Goal: Information Seeking & Learning: Learn about a topic

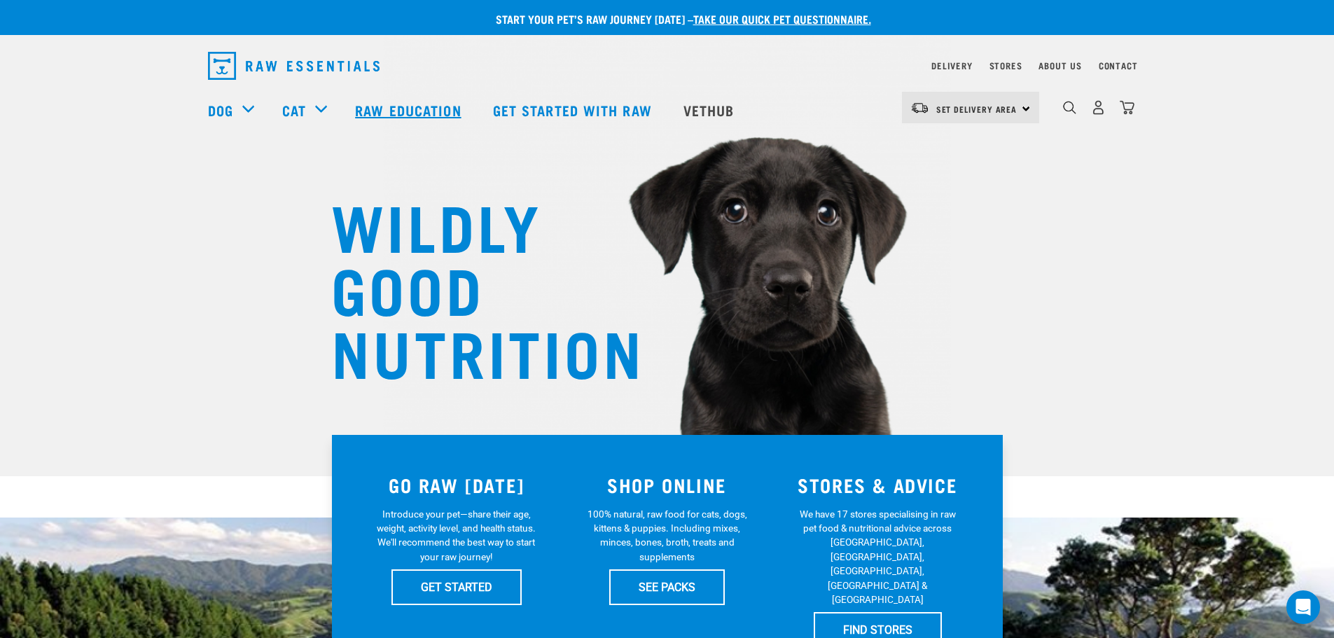
click at [420, 111] on link "Raw Education" at bounding box center [409, 110] width 137 height 56
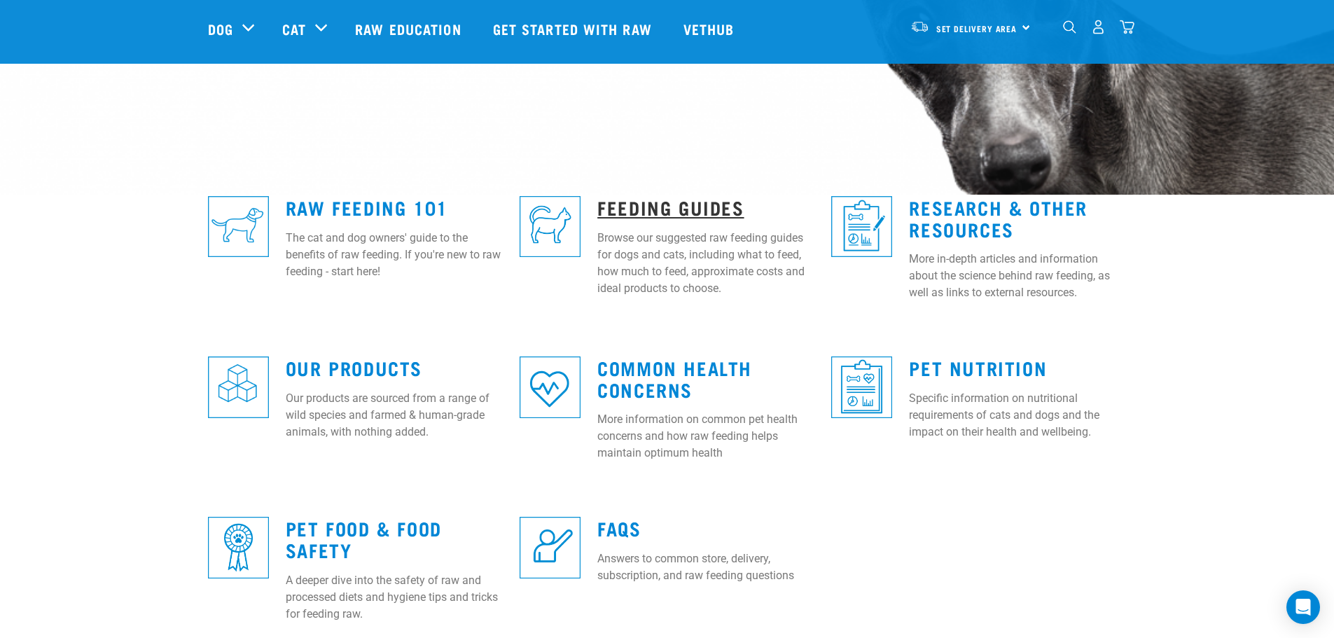
scroll to position [281, 0]
click at [703, 207] on link "Feeding Guides" at bounding box center [670, 207] width 146 height 11
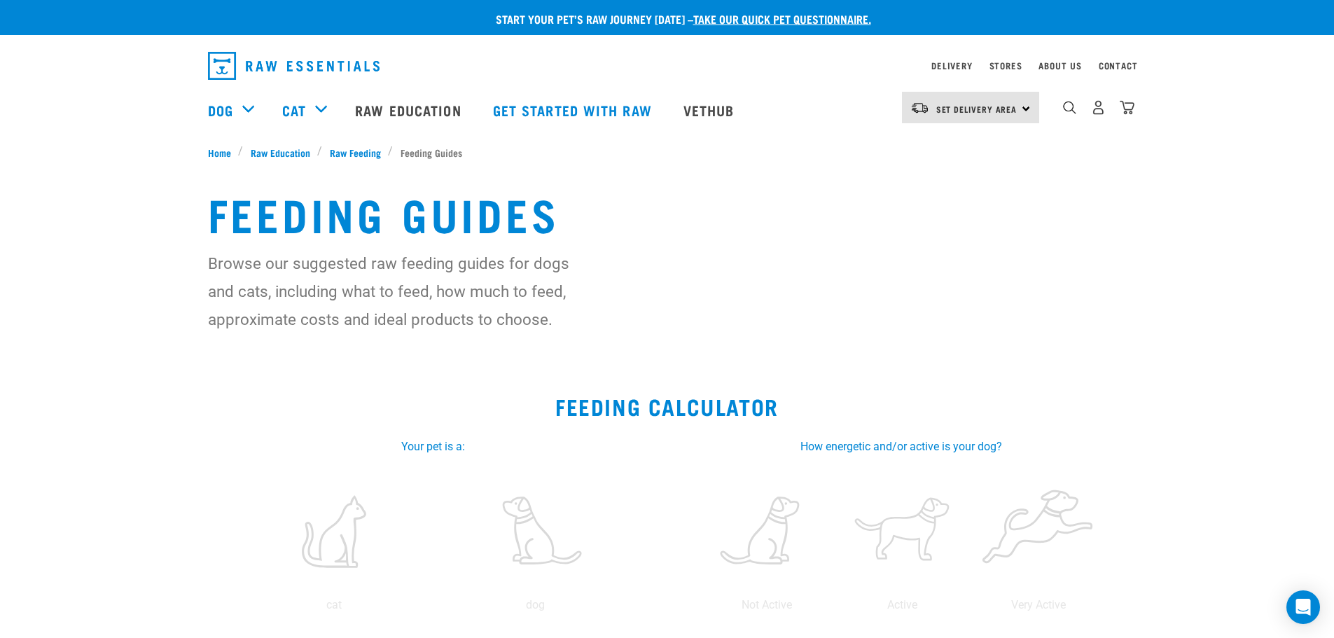
click at [287, 61] on img "dropdown navigation" at bounding box center [294, 66] width 172 height 28
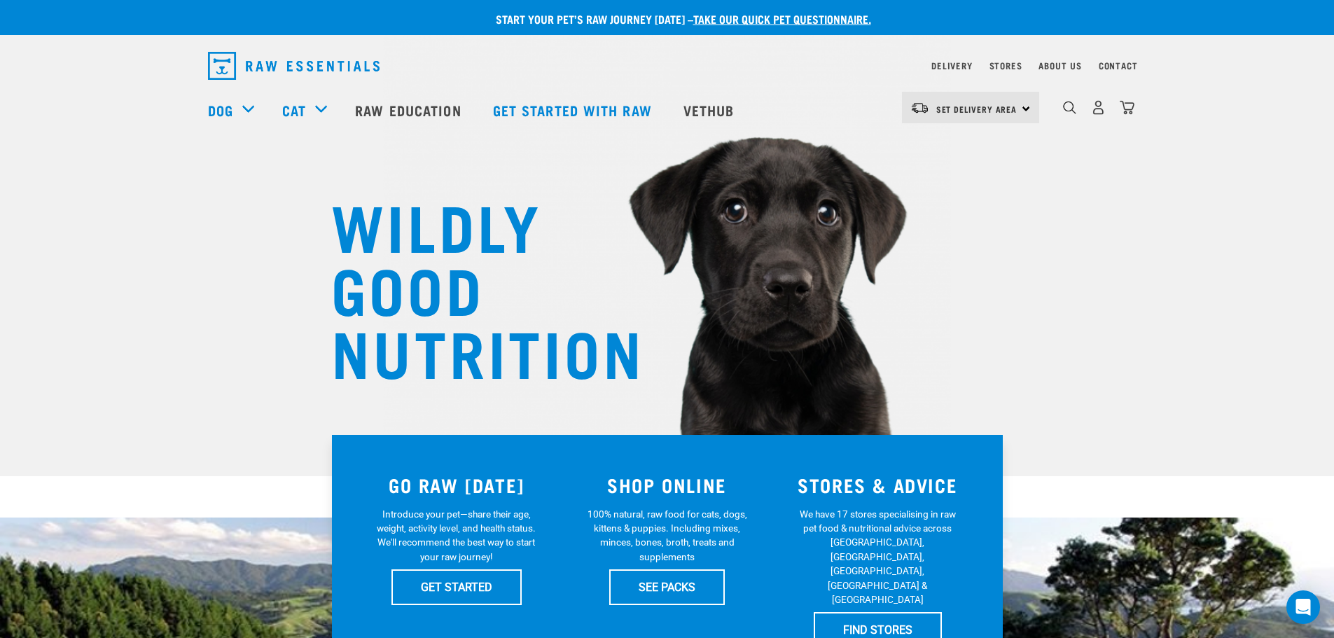
click at [127, 216] on div "WILDLY GOOD NUTRITION" at bounding box center [667, 238] width 1334 height 476
click at [706, 107] on link "Vethub" at bounding box center [711, 110] width 83 height 56
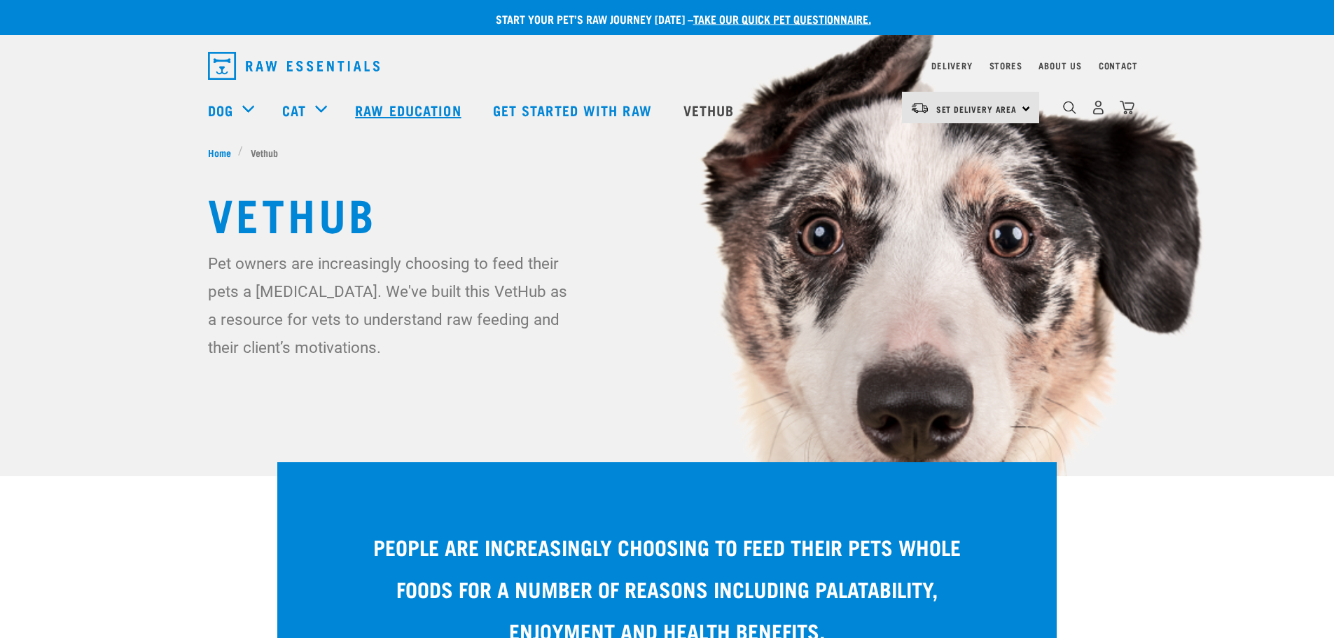
click at [435, 108] on link "Raw Education" at bounding box center [409, 110] width 137 height 56
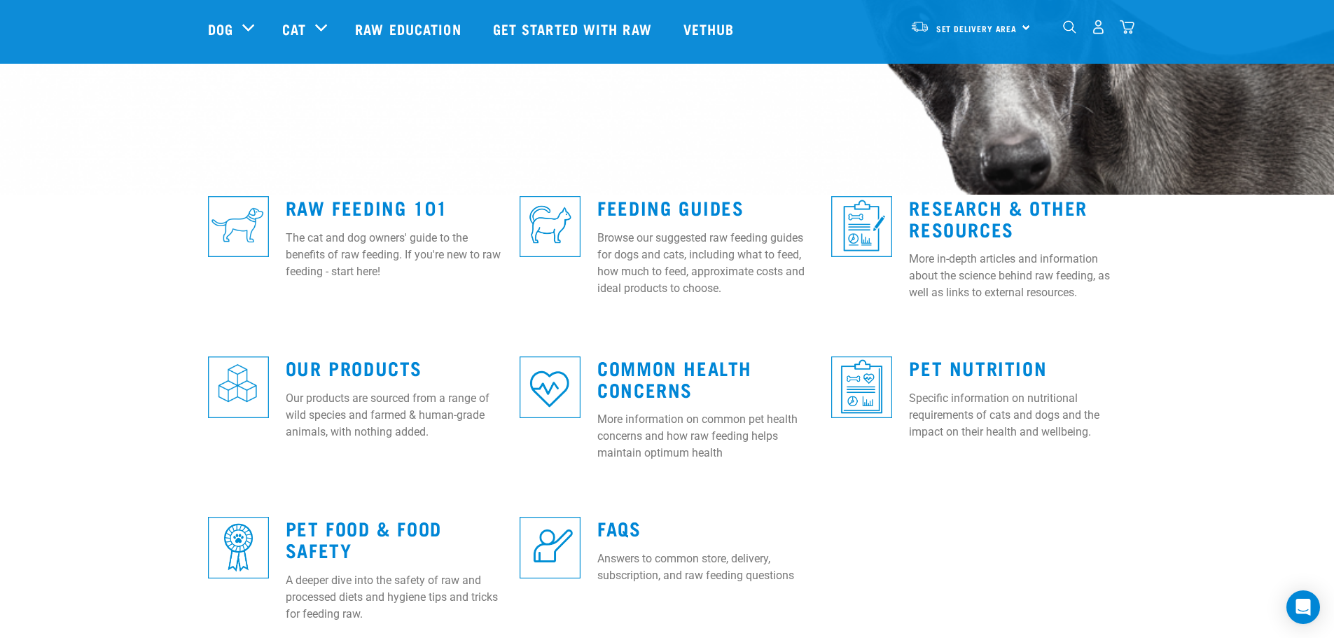
scroll to position [280, 0]
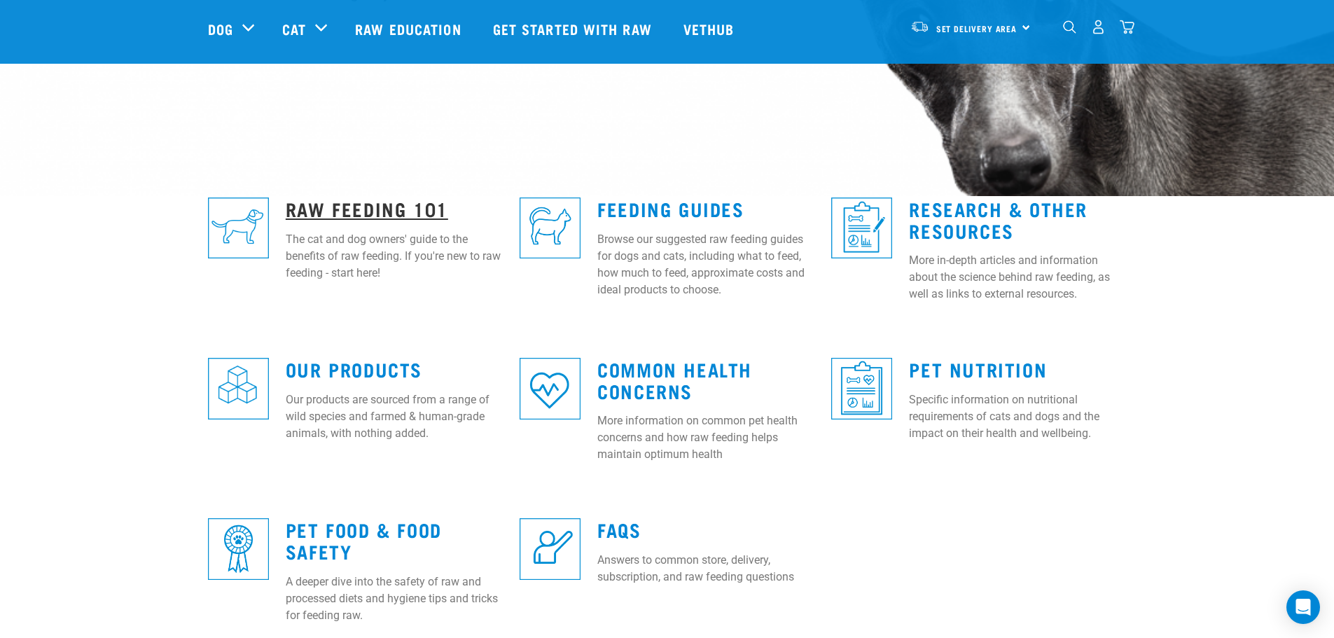
click at [362, 207] on link "Raw Feeding 101" at bounding box center [367, 208] width 162 height 11
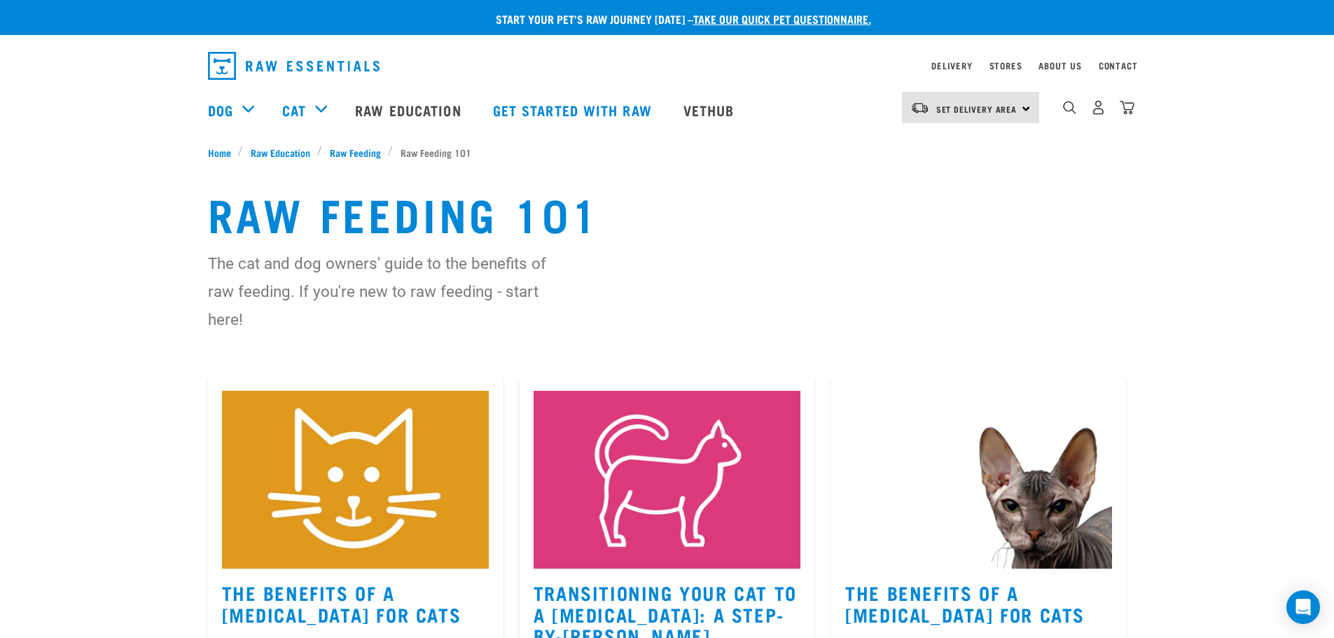
click at [239, 62] on img "dropdown navigation" at bounding box center [294, 66] width 172 height 28
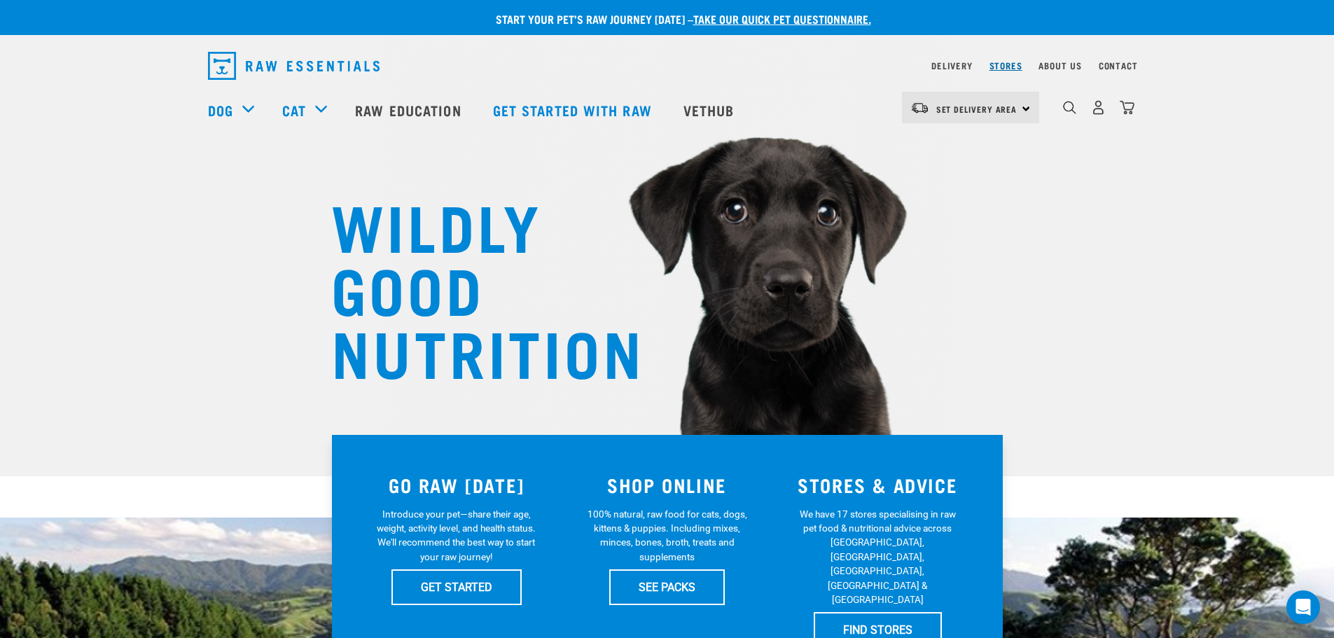
click at [998, 63] on link "Stores" at bounding box center [1006, 65] width 33 height 5
